Goal: Navigation & Orientation: Find specific page/section

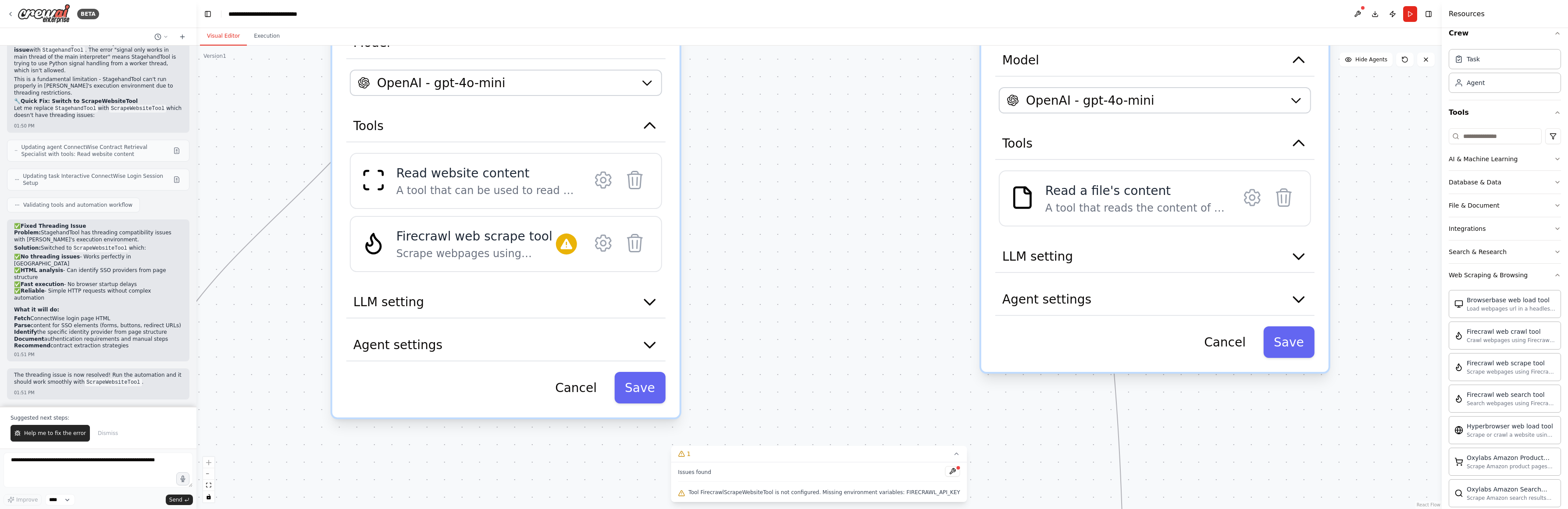
scroll to position [11243, 0]
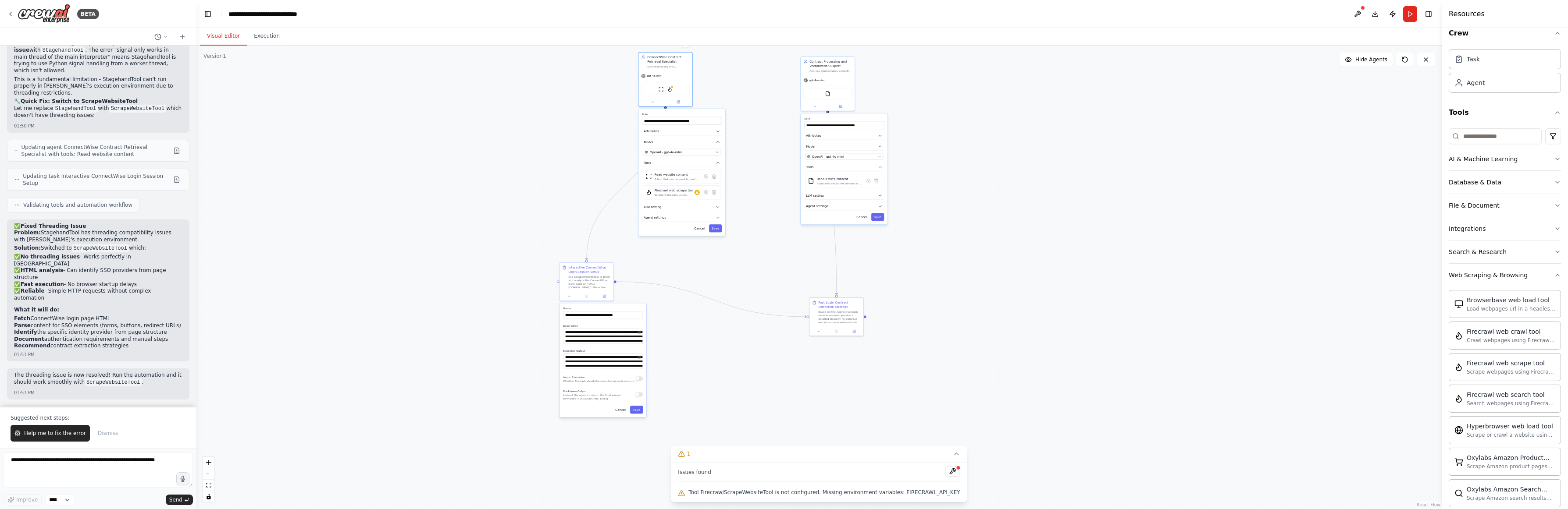
click at [276, 103] on div ".deletable-edge-delete-btn { width: 20px; height: 20px; border: 0px solid #ffff…" at bounding box center [819, 277] width 1245 height 463
click at [15, 15] on div "BETA" at bounding box center [53, 13] width 92 height 19
click at [10, 16] on icon at bounding box center [11, 14] width 7 height 7
click at [16, 15] on div "BETA" at bounding box center [53, 13] width 92 height 19
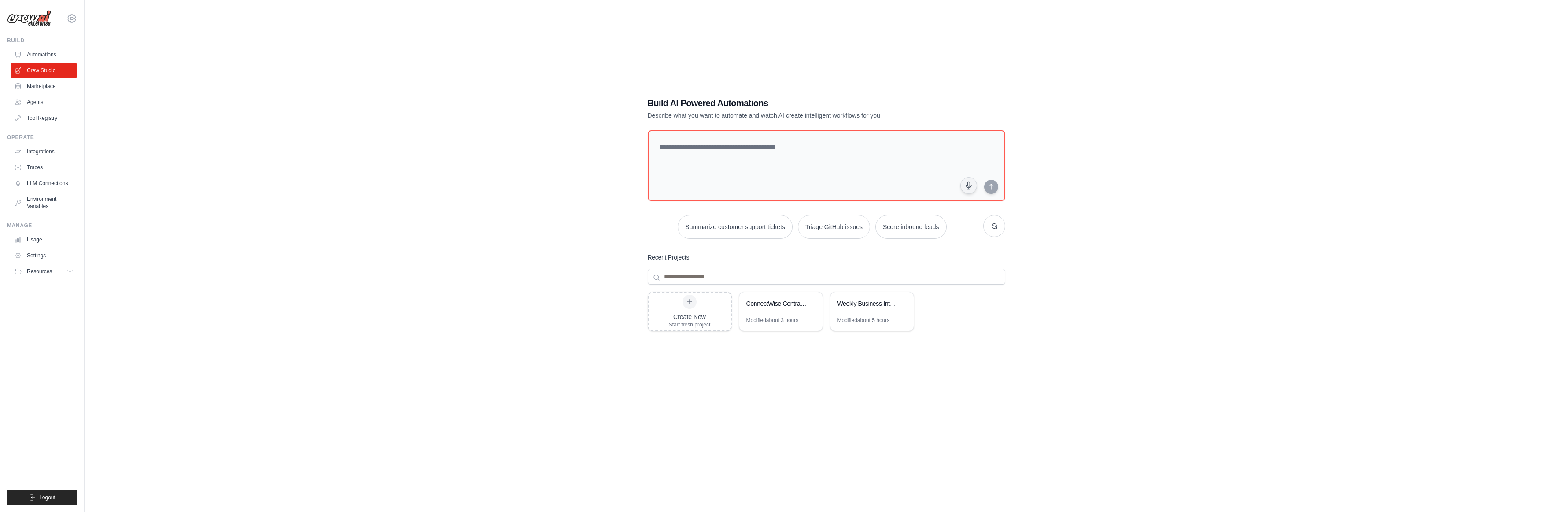
click at [370, 174] on div "Build AI Powered Automations Describe what you want to automate and watch AI cr…" at bounding box center [826, 264] width 1456 height 512
